Goal: Transaction & Acquisition: Subscribe to service/newsletter

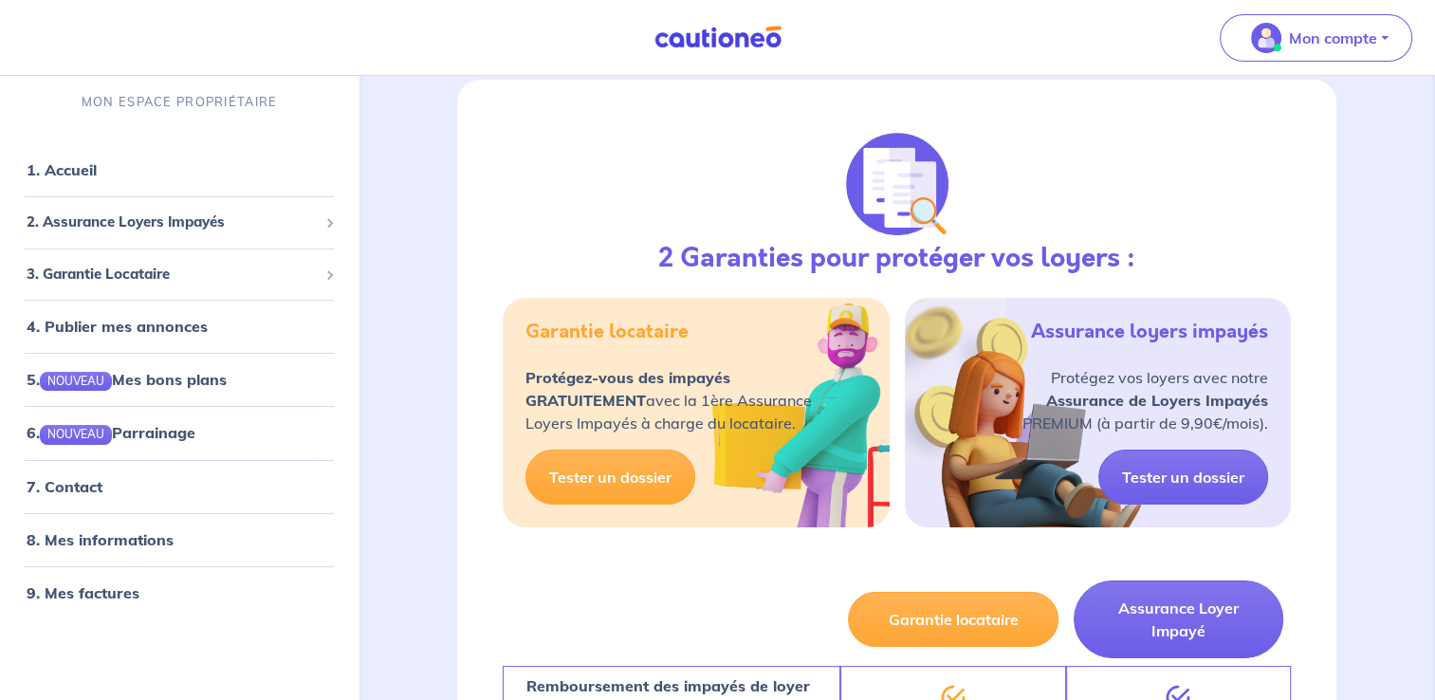
scroll to position [184, 0]
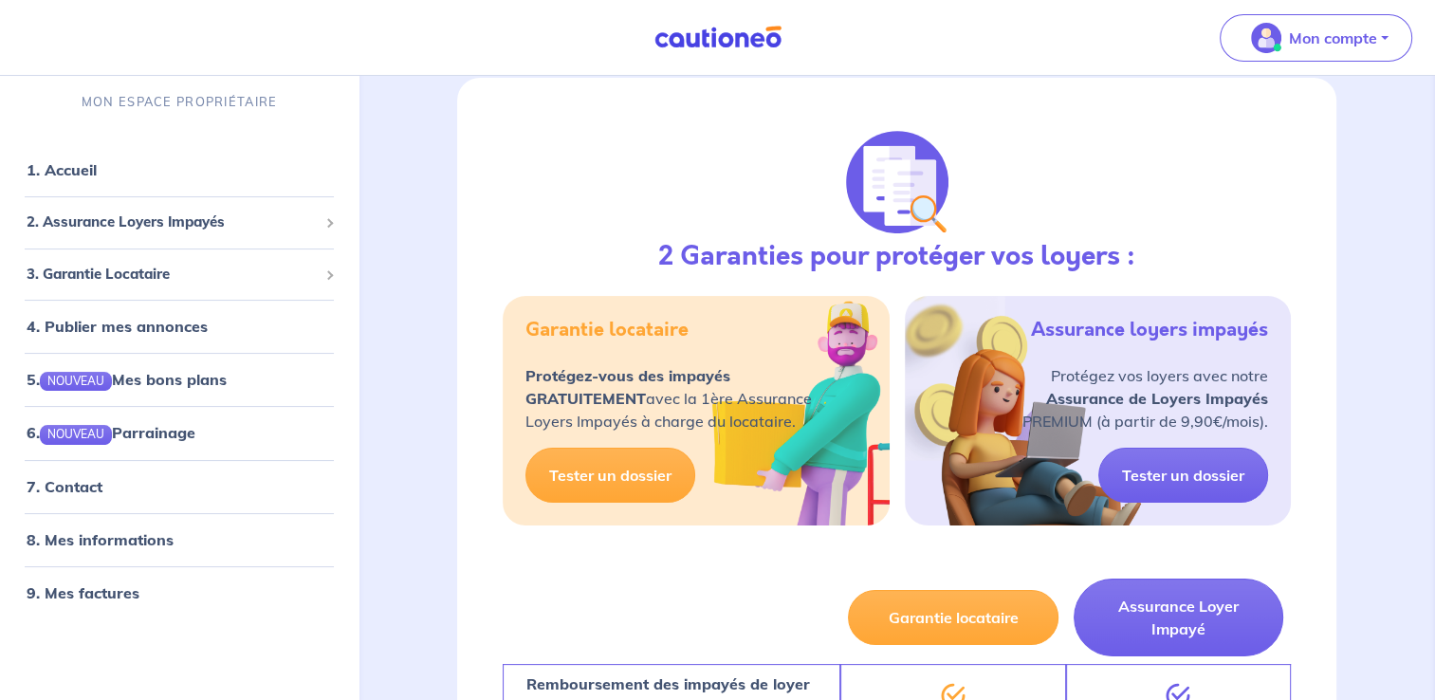
click at [1055, 450] on div "Assurance loyers impayés Protégez vos loyers avec notre Assurance de Loyers Imp…" at bounding box center [1098, 410] width 386 height 229
click at [1129, 343] on div "Assurance loyers impayés" at bounding box center [1149, 342] width 237 height 46
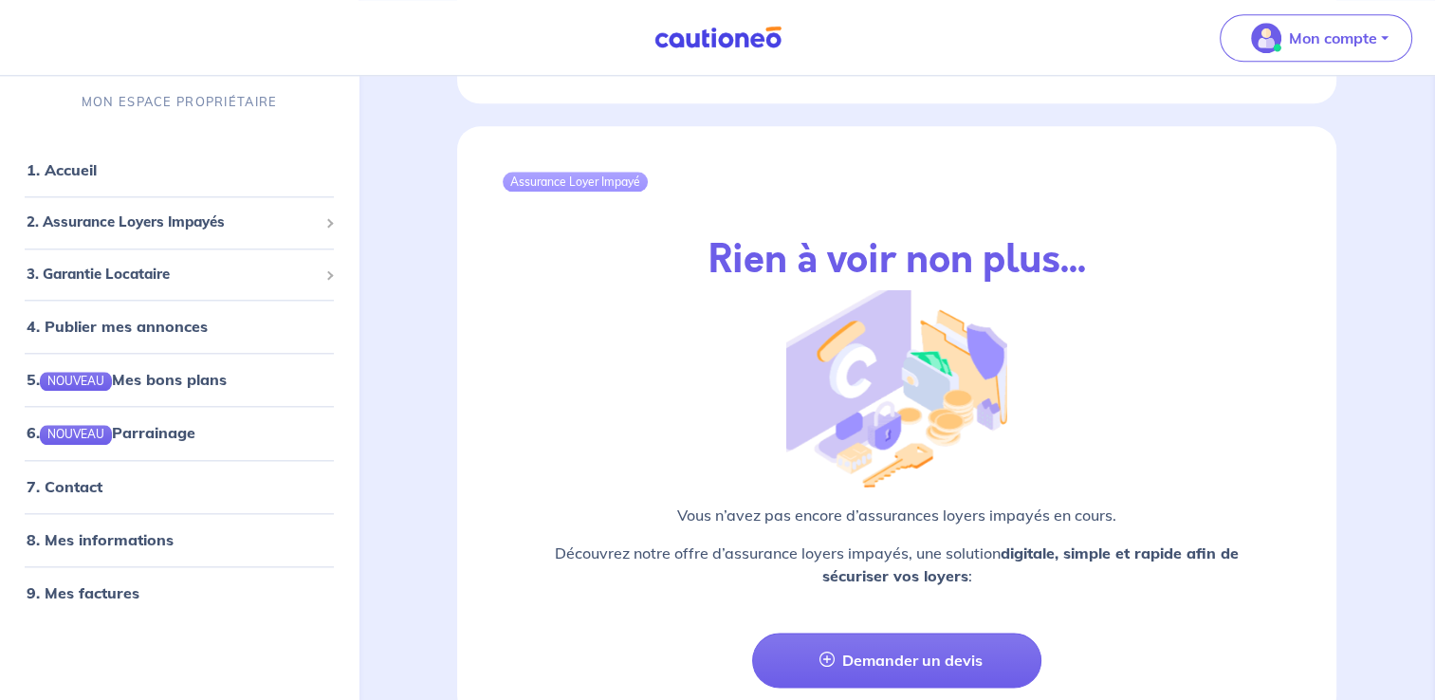
scroll to position [2009, 0]
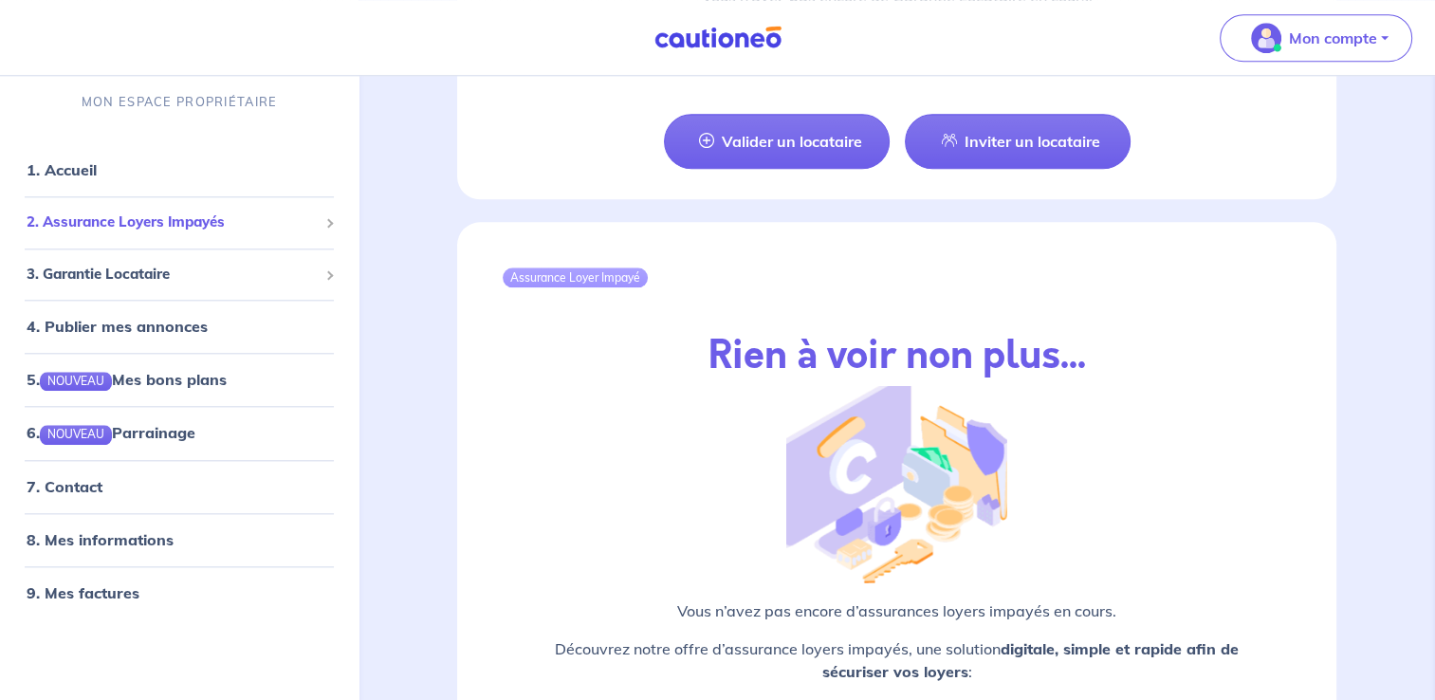
click at [299, 235] on div "2. Assurance Loyers Impayés" at bounding box center [179, 222] width 343 height 37
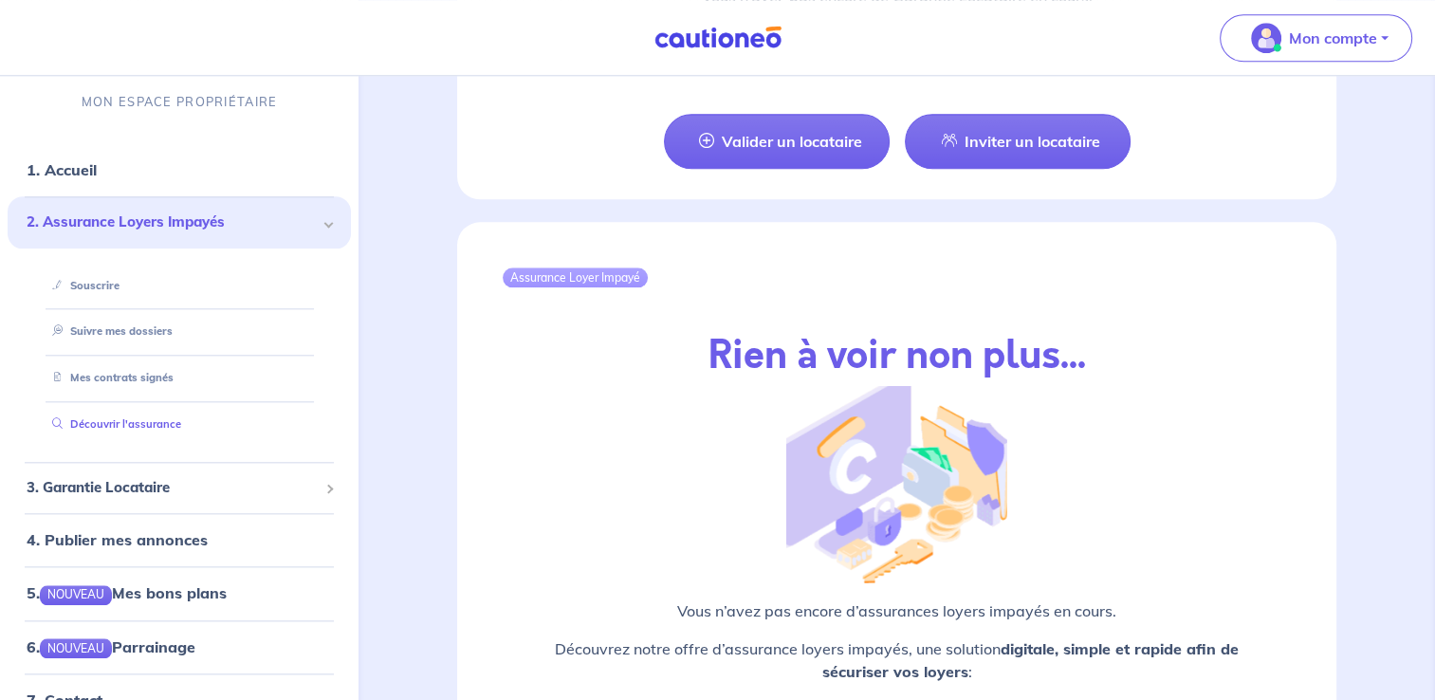
click at [143, 423] on link "Découvrir l'assurance" at bounding box center [113, 423] width 137 height 13
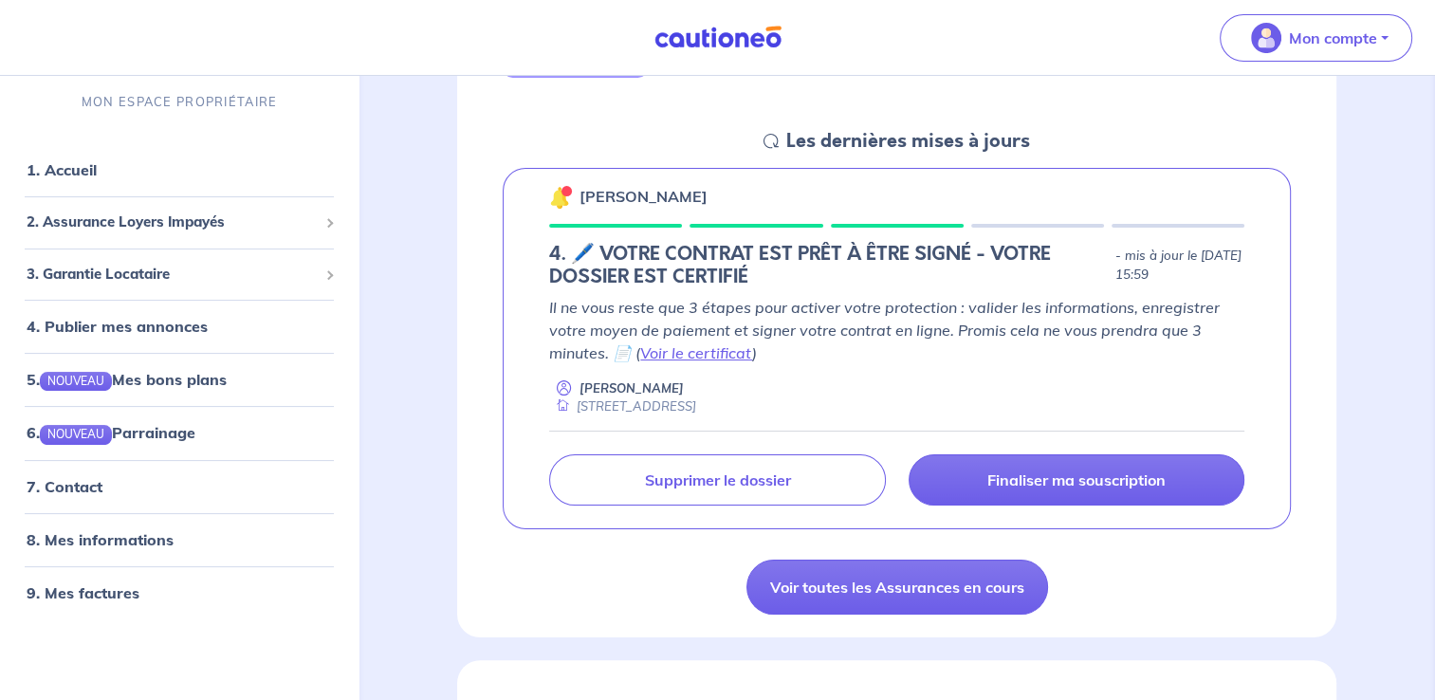
scroll to position [250, 0]
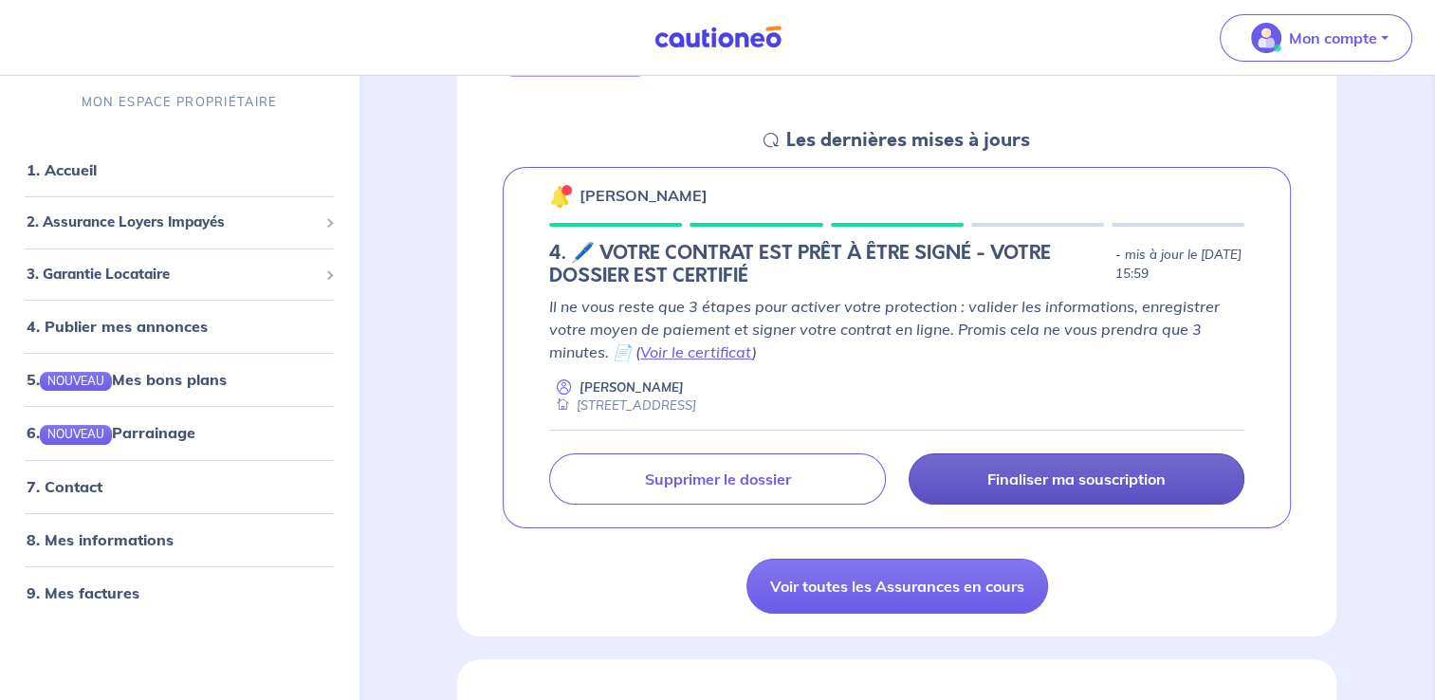
click at [967, 490] on link "Finaliser ma souscription" at bounding box center [1076, 478] width 336 height 51
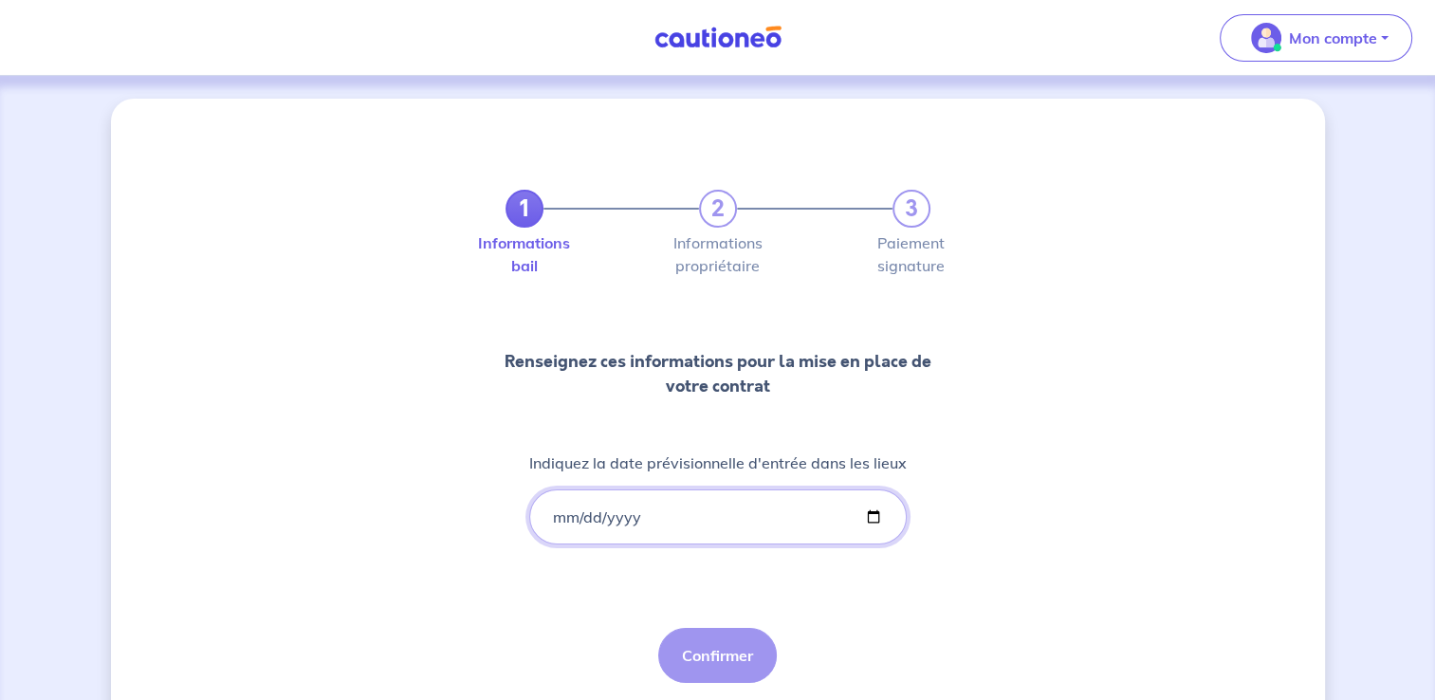
click at [868, 517] on input "Indiquez la date prévisionnelle d'entrée dans les lieux" at bounding box center [717, 516] width 377 height 55
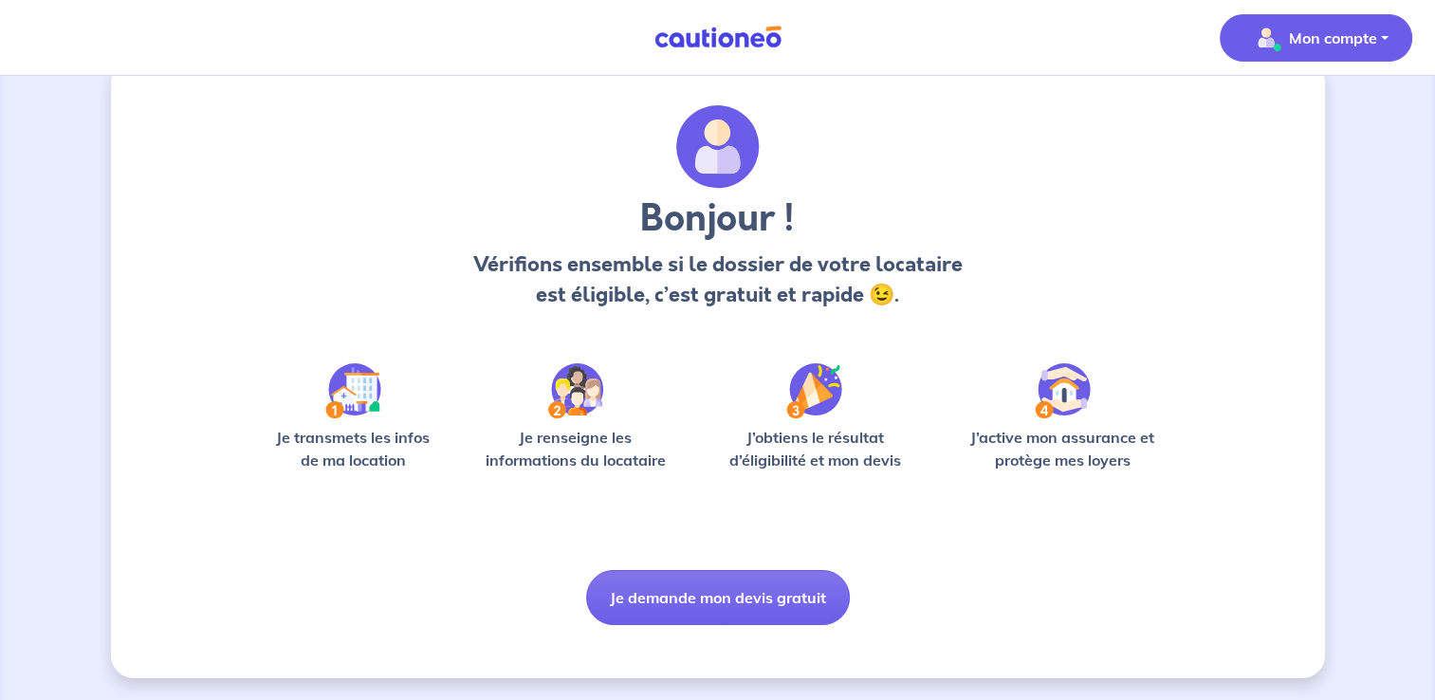
click at [1306, 14] on button "Mon compte" at bounding box center [1315, 37] width 192 height 47
click at [1293, 120] on link "Mes informations" at bounding box center [1296, 117] width 153 height 30
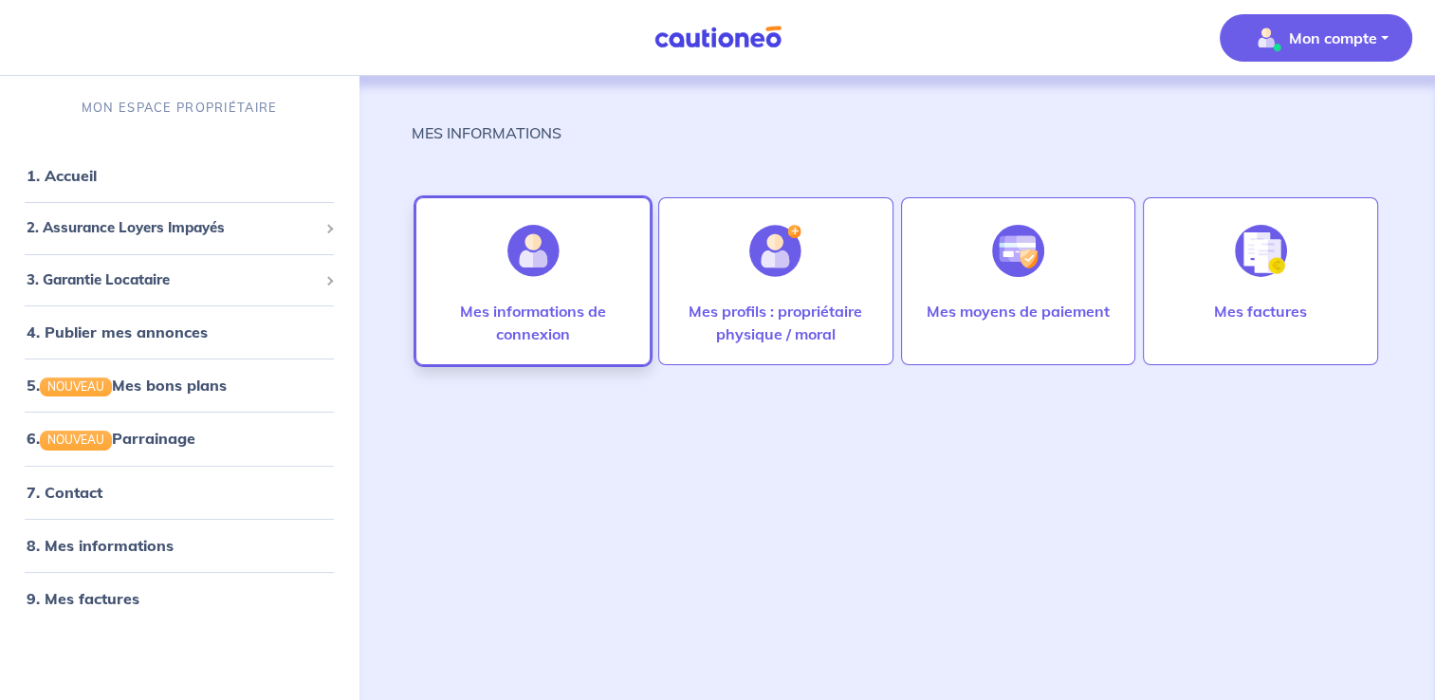
click at [490, 258] on div "Mes informations de connexion" at bounding box center [532, 281] width 235 height 168
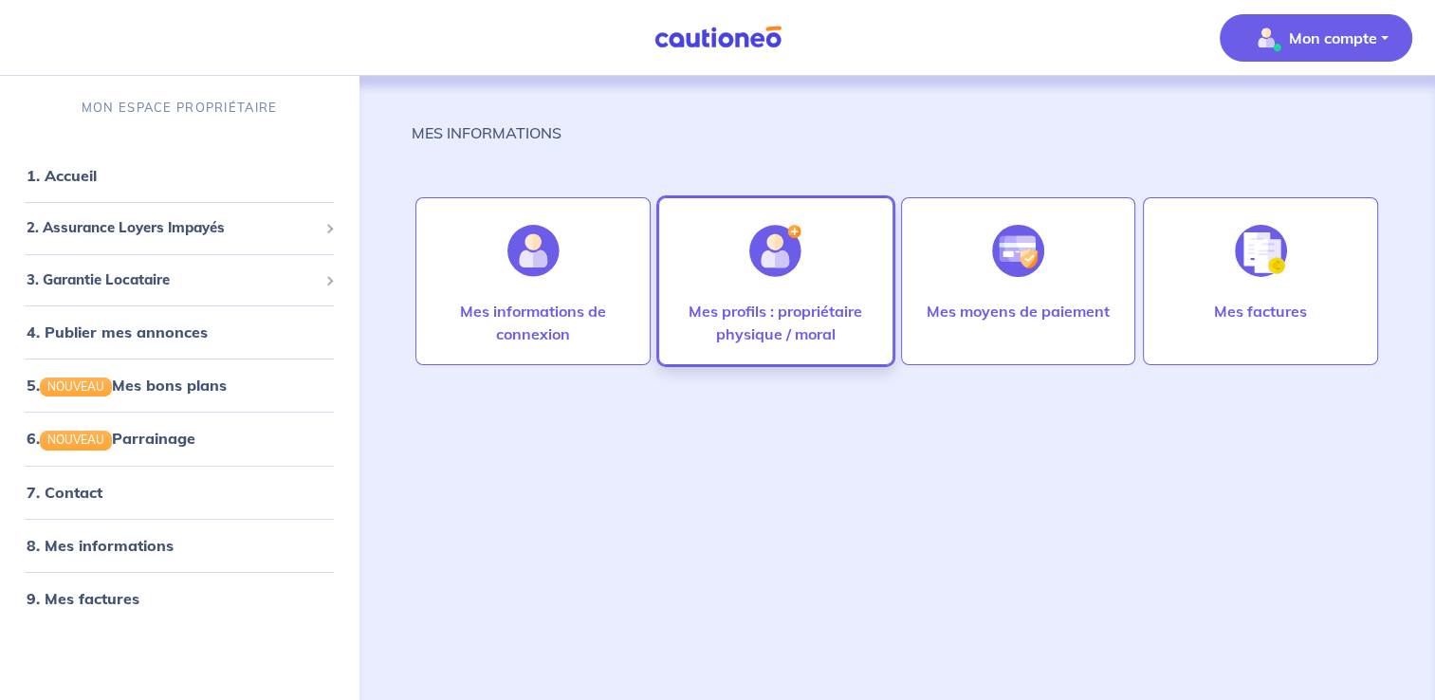
click at [736, 248] on div at bounding box center [775, 251] width 82 height 98
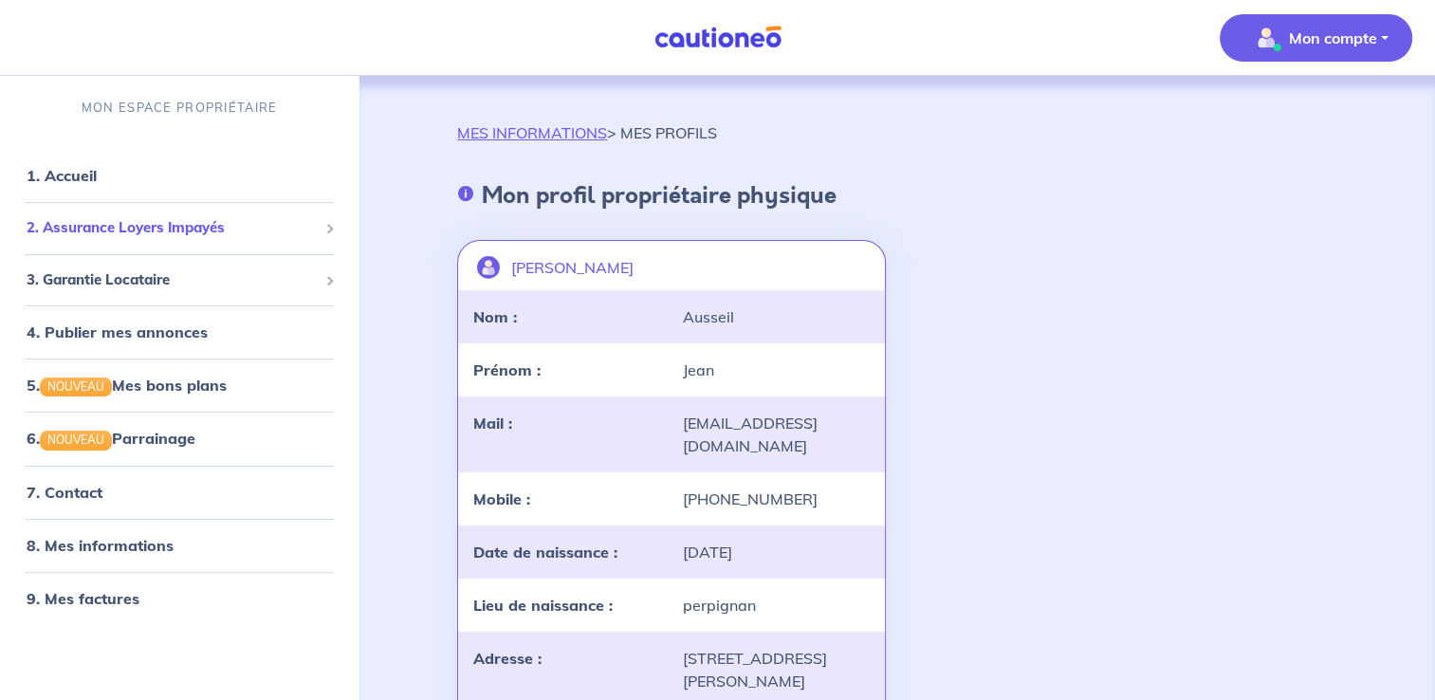
click at [114, 233] on span "2. Assurance Loyers Impayés" at bounding box center [172, 228] width 291 height 22
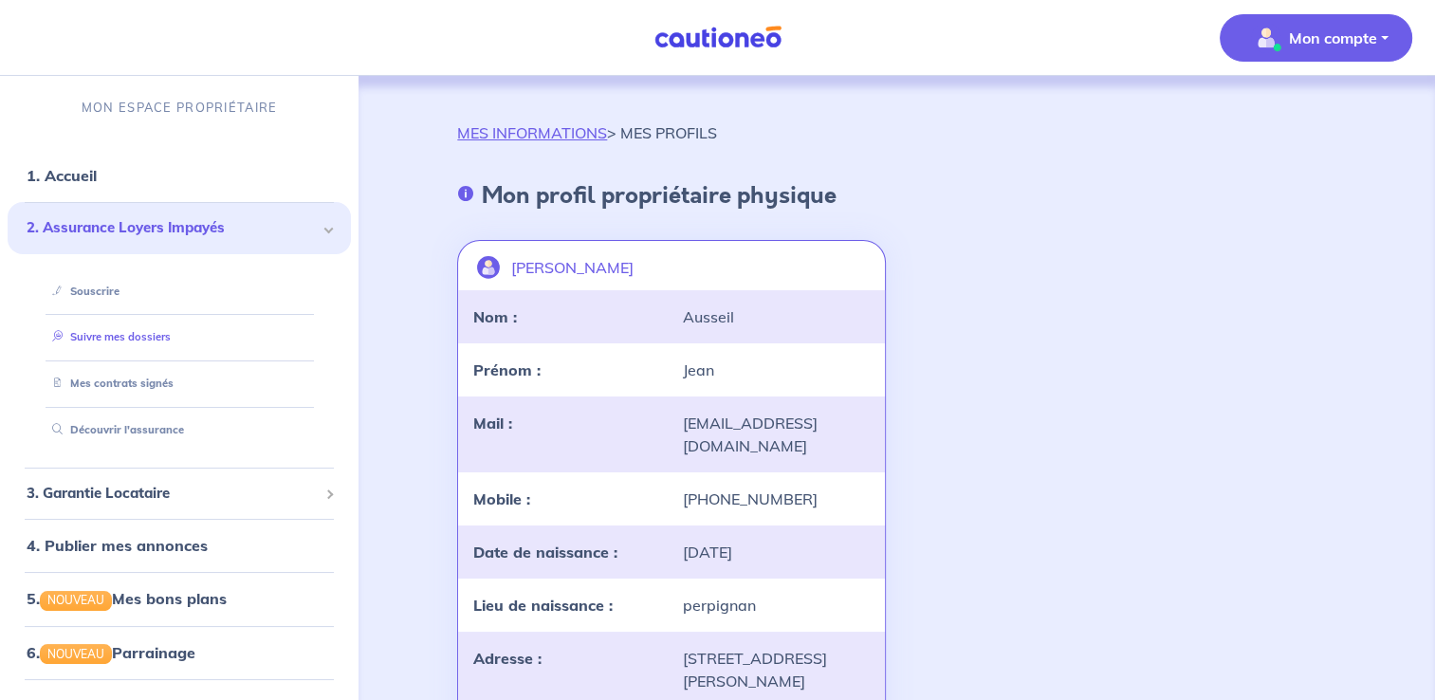
click at [136, 338] on link "Suivre mes dossiers" at bounding box center [108, 336] width 126 height 13
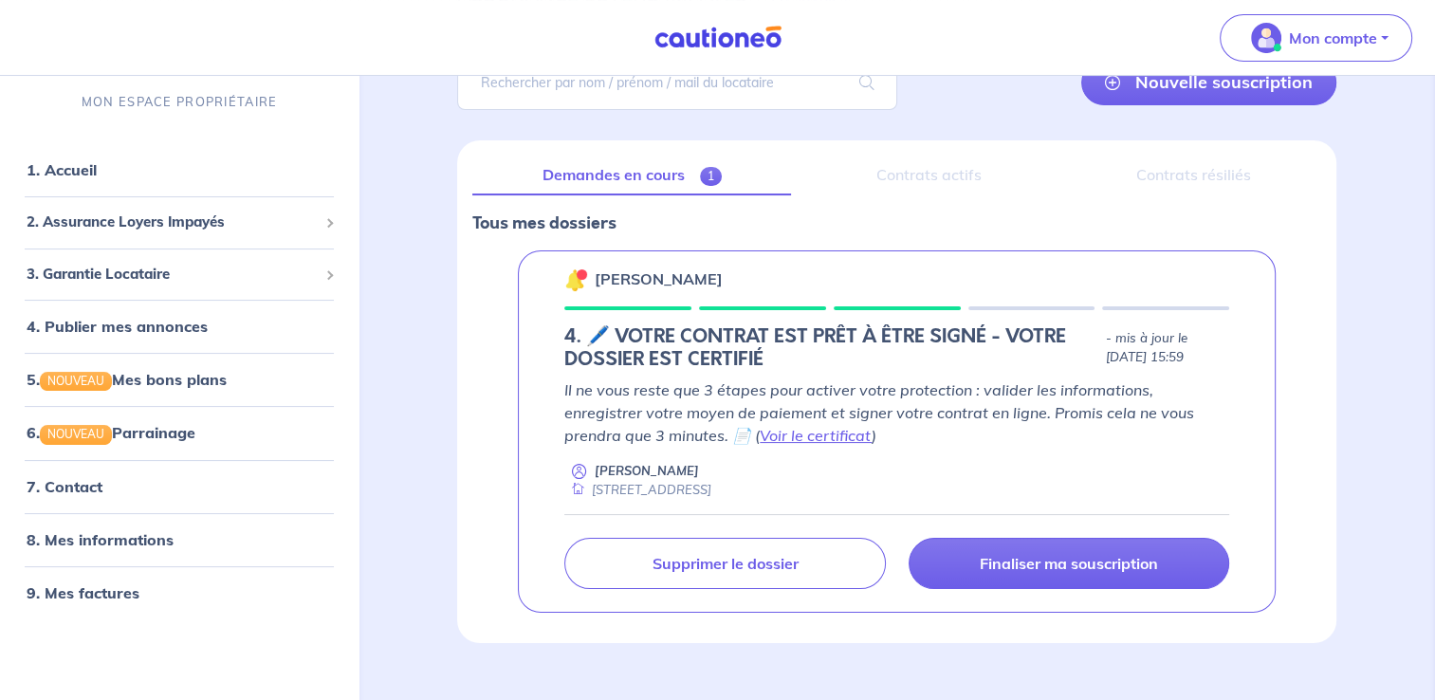
scroll to position [197, 0]
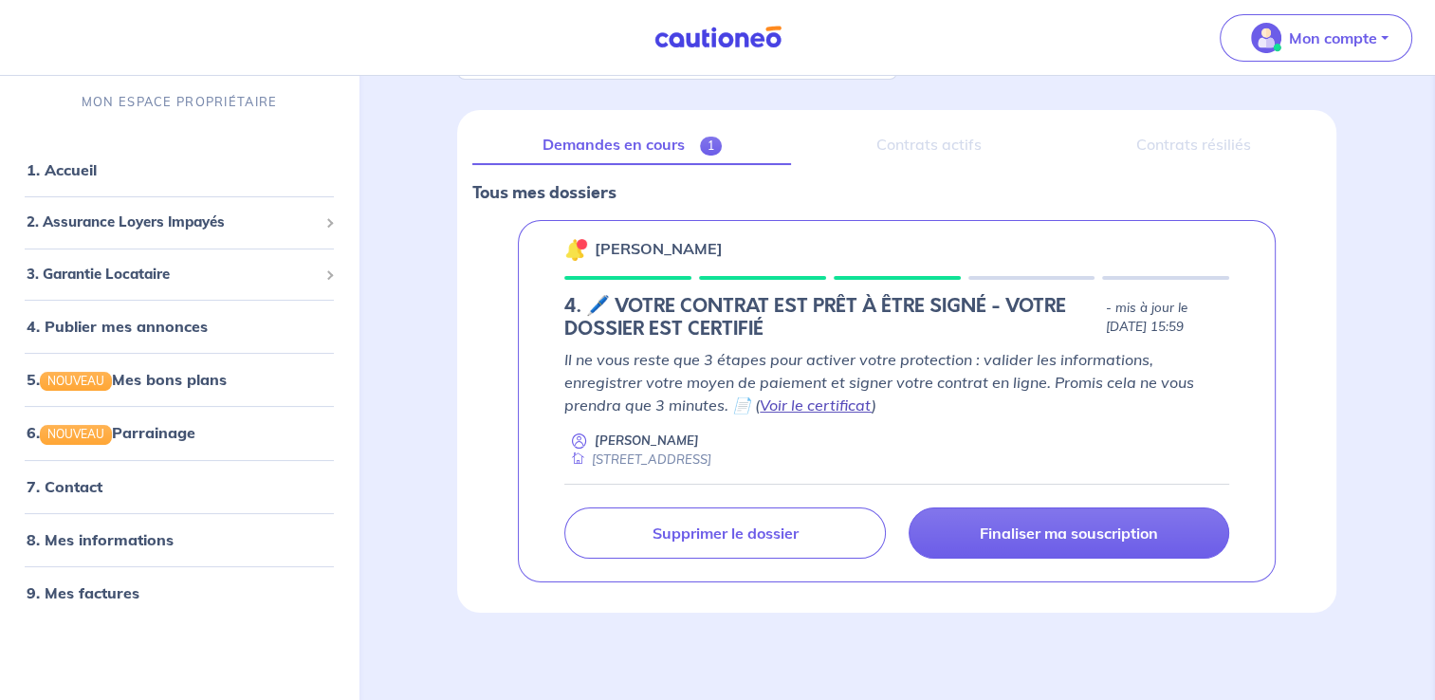
click at [760, 396] on link "Voir le certificat" at bounding box center [816, 404] width 112 height 19
